Goal: Transaction & Acquisition: Book appointment/travel/reservation

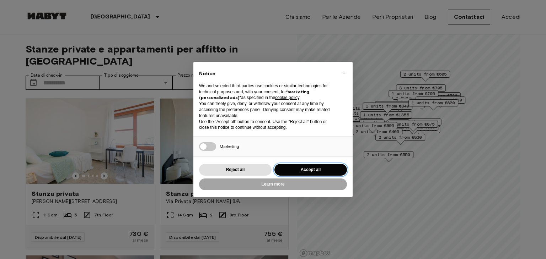
click at [304, 172] on button "Accept all" at bounding box center [310, 170] width 72 height 12
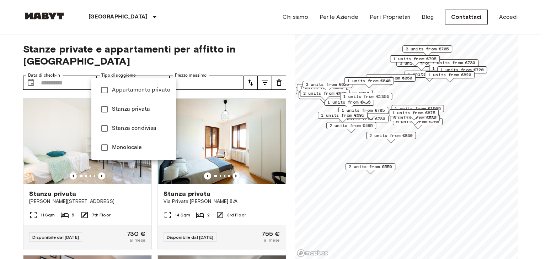
type input "**********"
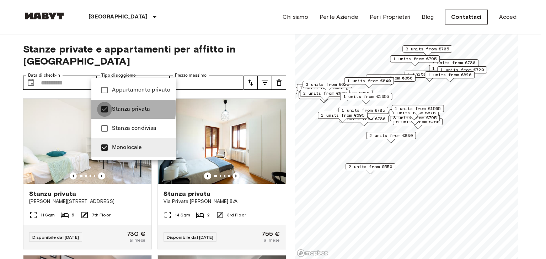
type input "******"
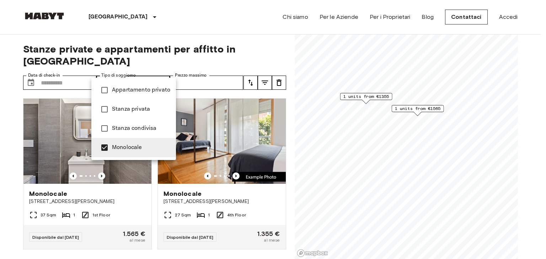
click at [6, 171] on div at bounding box center [273, 129] width 546 height 259
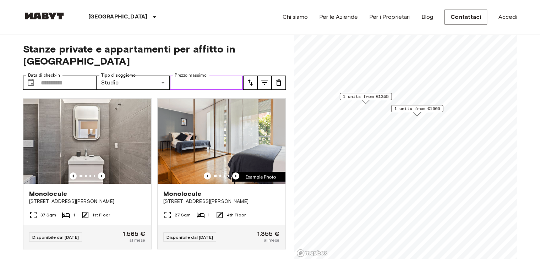
click at [199, 76] on input "Prezzo massimo" at bounding box center [207, 83] width 74 height 14
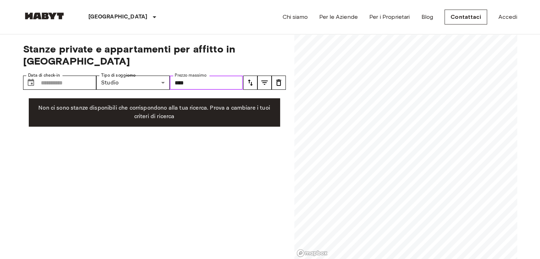
type input "****"
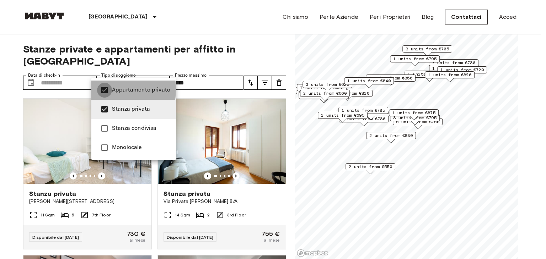
type input "**********"
click at [266, 58] on div at bounding box center [273, 129] width 546 height 259
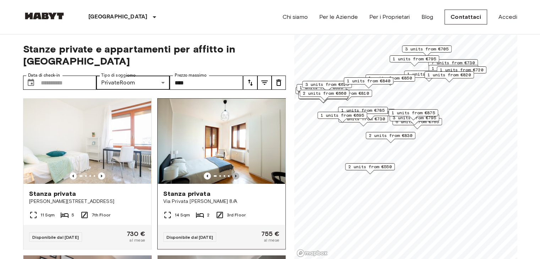
click at [234, 173] on icon "Previous image" at bounding box center [235, 176] width 7 height 7
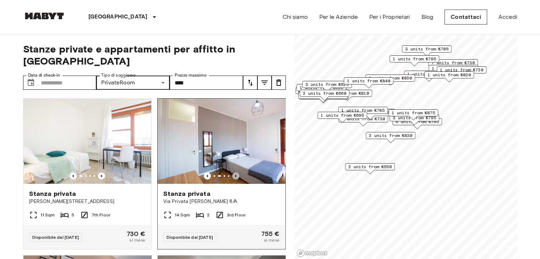
click at [234, 173] on icon "Previous image" at bounding box center [235, 176] width 7 height 7
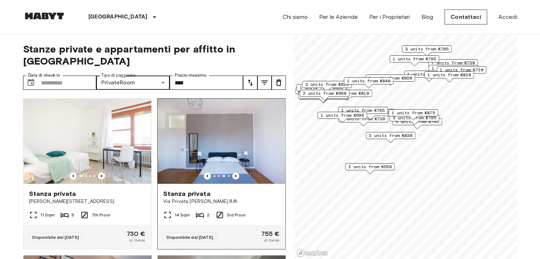
click at [234, 173] on icon "Previous image" at bounding box center [235, 176] width 7 height 7
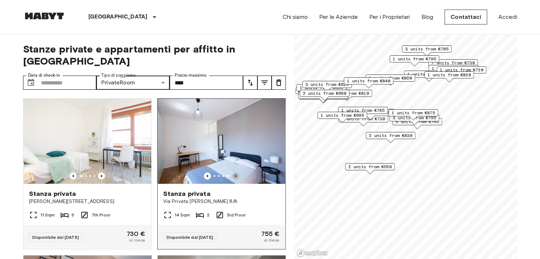
click at [234, 173] on icon "Previous image" at bounding box center [235, 176] width 7 height 7
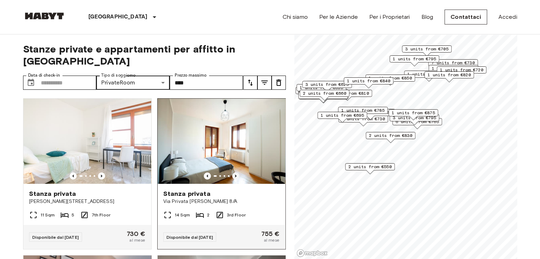
click at [234, 173] on icon "Previous image" at bounding box center [235, 176] width 7 height 7
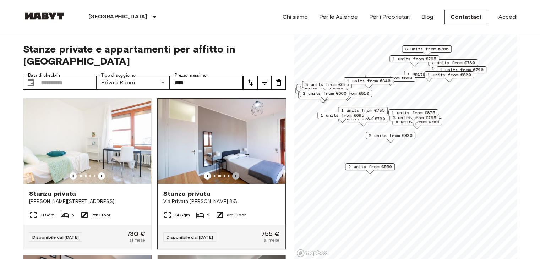
click at [234, 173] on icon "Previous image" at bounding box center [235, 176] width 7 height 7
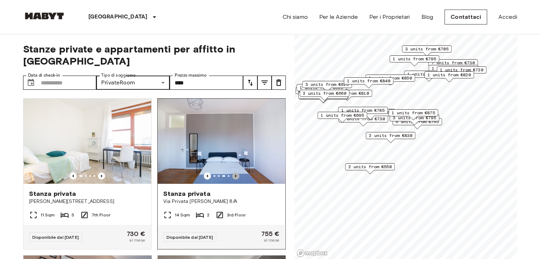
click at [234, 173] on icon "Previous image" at bounding box center [235, 176] width 7 height 7
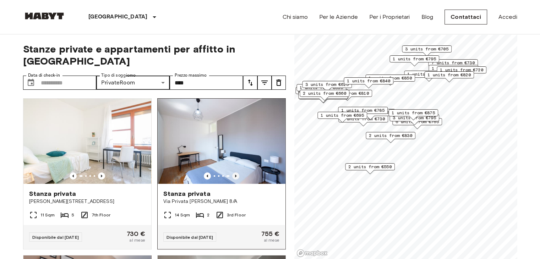
click at [234, 173] on icon "Previous image" at bounding box center [235, 176] width 7 height 7
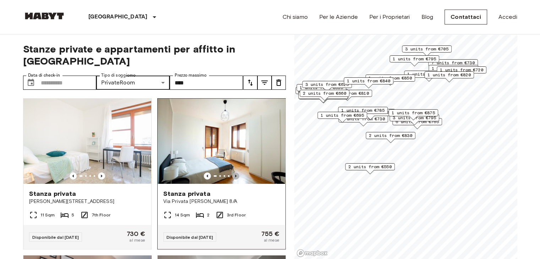
click at [234, 173] on icon "Previous image" at bounding box center [235, 176] width 7 height 7
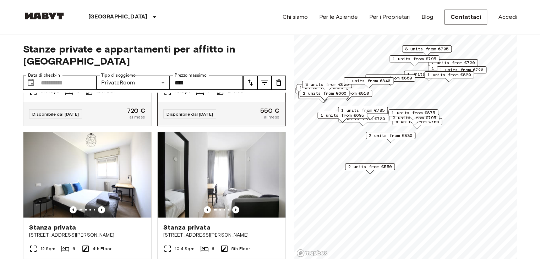
scroll to position [746, 0]
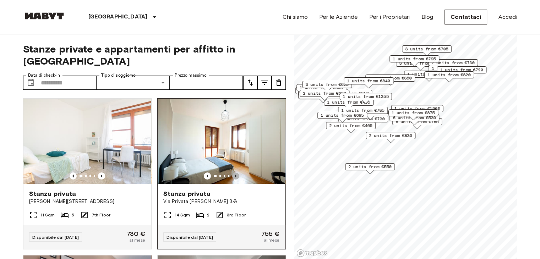
click at [235, 175] on icon "Previous image" at bounding box center [235, 176] width 1 height 3
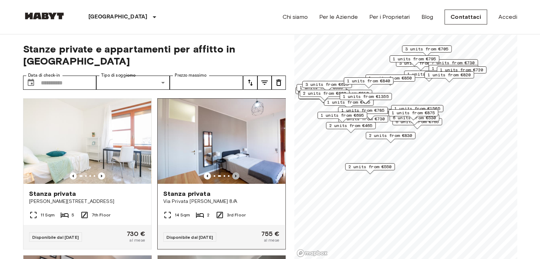
click at [235, 175] on icon "Previous image" at bounding box center [235, 176] width 1 height 3
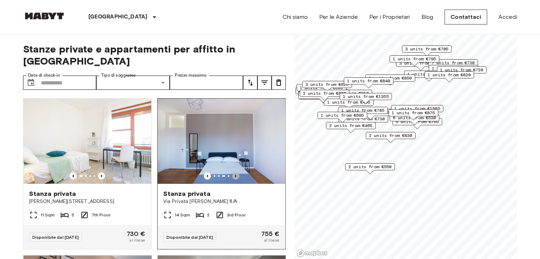
click at [235, 175] on icon "Previous image" at bounding box center [235, 176] width 1 height 3
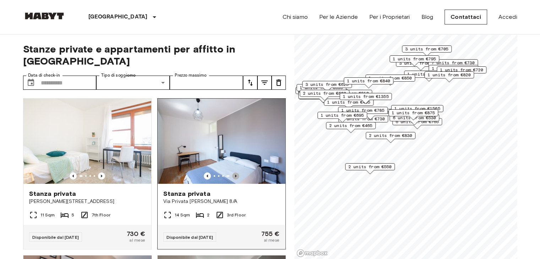
click at [235, 175] on icon "Previous image" at bounding box center [235, 176] width 1 height 3
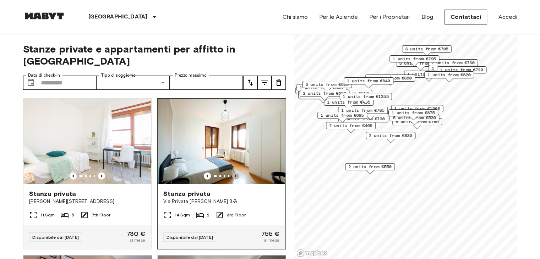
click at [235, 175] on icon "Previous image" at bounding box center [235, 176] width 1 height 3
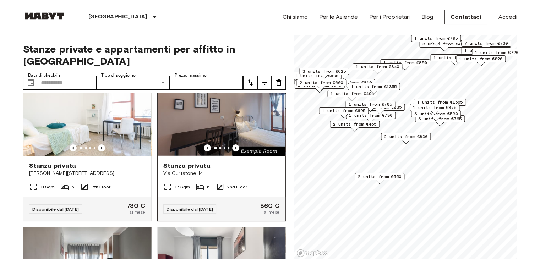
scroll to position [34, 0]
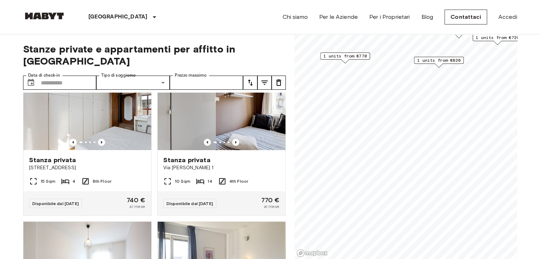
click at [444, 59] on span "1 units from €820" at bounding box center [438, 60] width 43 height 6
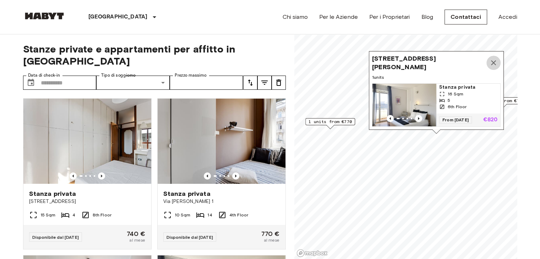
click at [493, 60] on icon "Map marker" at bounding box center [493, 62] width 5 height 5
